Goal: Task Accomplishment & Management: Use online tool/utility

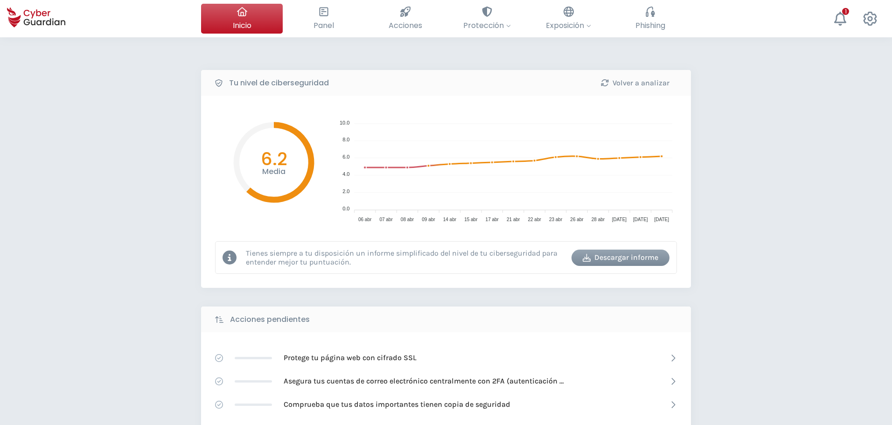
click at [493, 60] on div "Tu nivel de ciberseguridad Volver a analizar Media 6.2 10.0 10.0 8.0 8.0 6.0 6.…" at bounding box center [446, 415] width 892 height 756
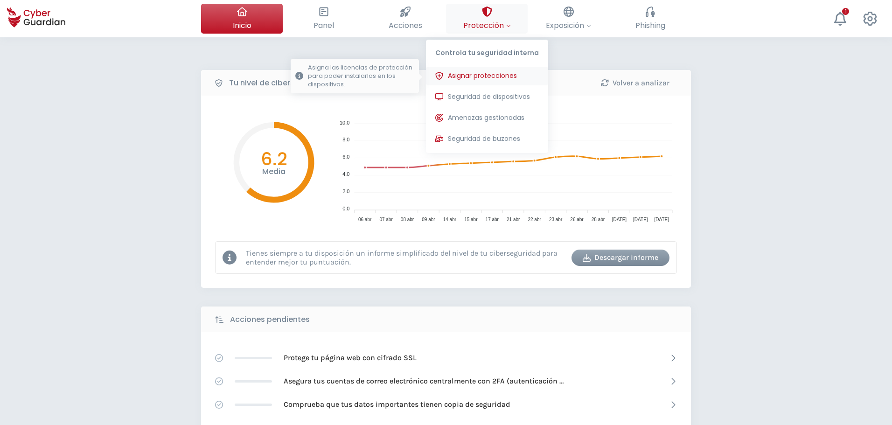
click at [516, 80] on span "Asignar protecciones" at bounding box center [482, 76] width 69 height 10
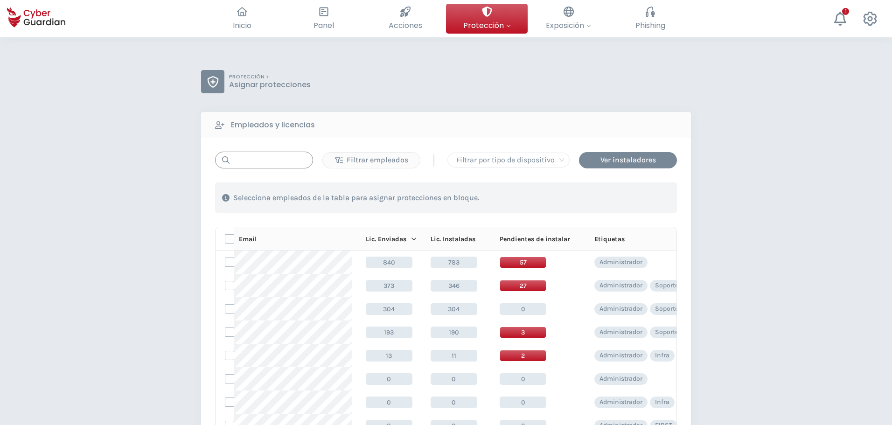
click at [254, 160] on input "text" at bounding box center [264, 160] width 98 height 17
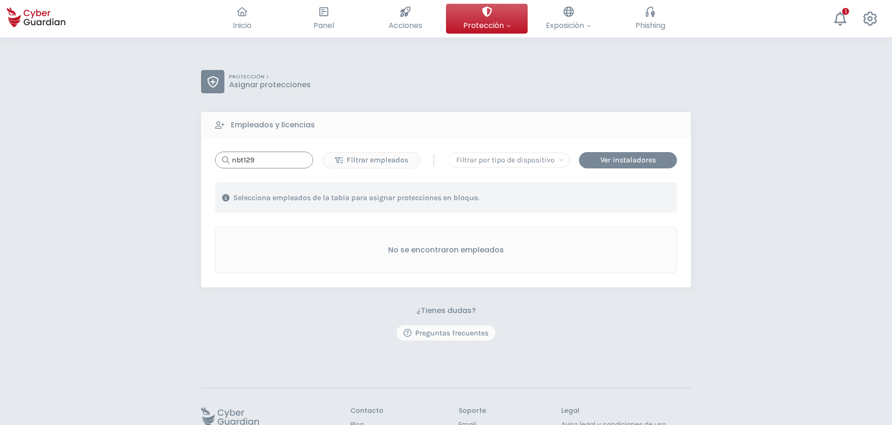
type input "nbt129"
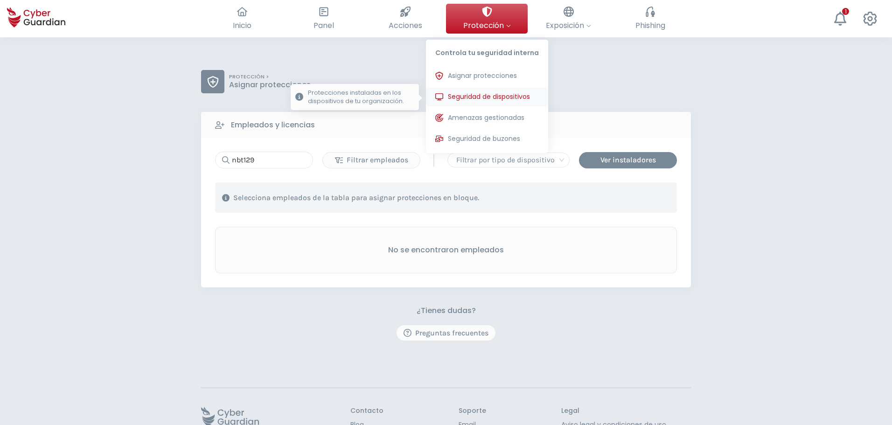
click at [516, 98] on span "Seguridad de dispositivos" at bounding box center [489, 97] width 82 height 10
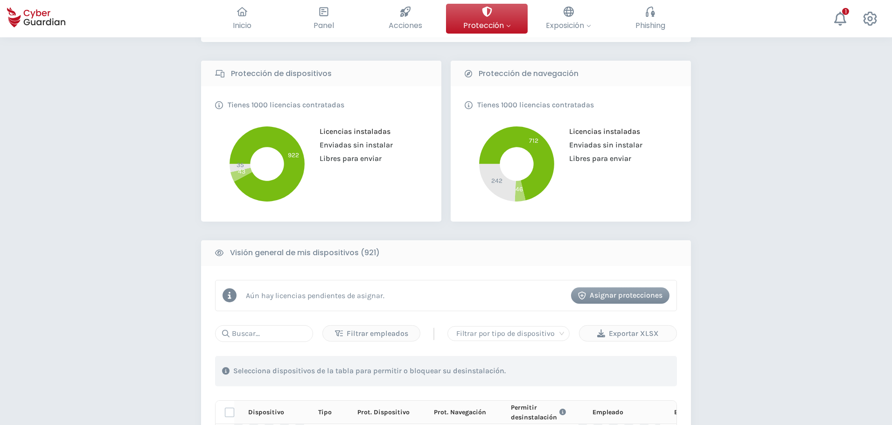
scroll to position [280, 0]
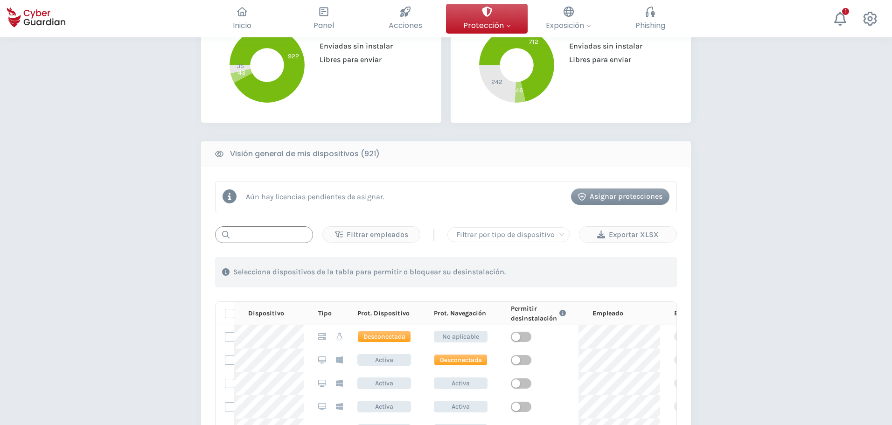
click at [277, 234] on input "text" at bounding box center [264, 234] width 98 height 17
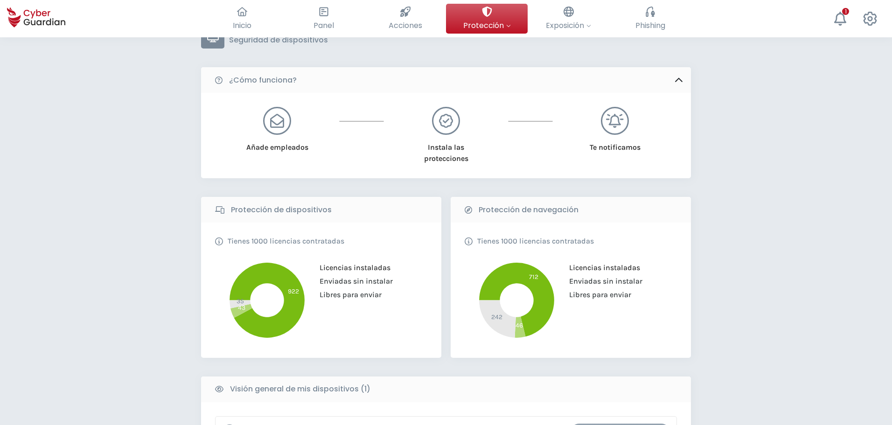
scroll to position [0, 0]
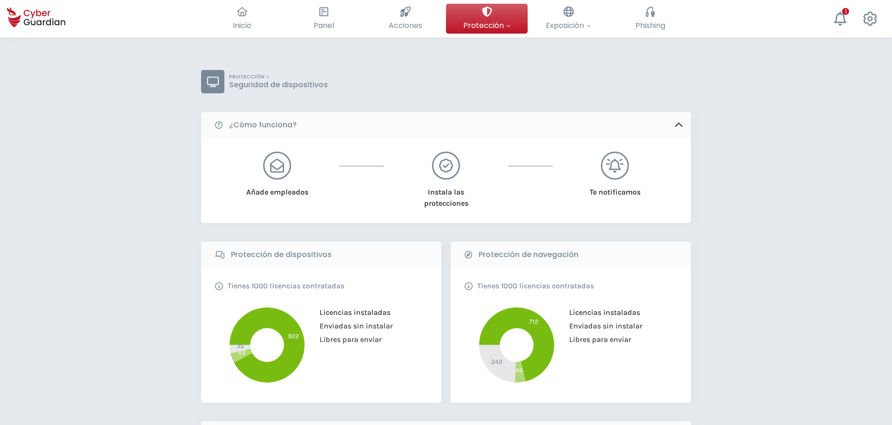
type input "nbt129"
click at [883, 22] on button "Mi cuenta Lista de empleados Comunicaciones Cerrar sesión" at bounding box center [871, 19] width 30 height 30
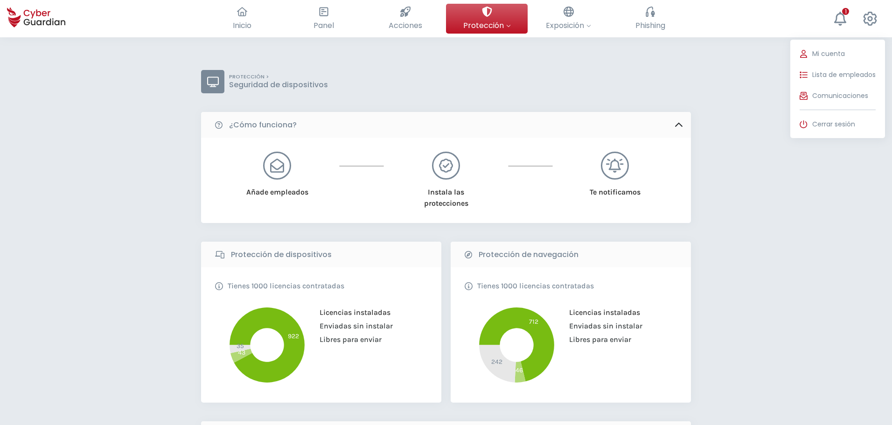
drag, startPoint x: 821, startPoint y: 131, endPoint x: 489, endPoint y: 110, distance: 332.1
click at [798, 134] on div "Mi cuenta Lista de empleados Comunicaciones Cerrar sesión" at bounding box center [838, 89] width 95 height 98
